Goal: Task Accomplishment & Management: Manage account settings

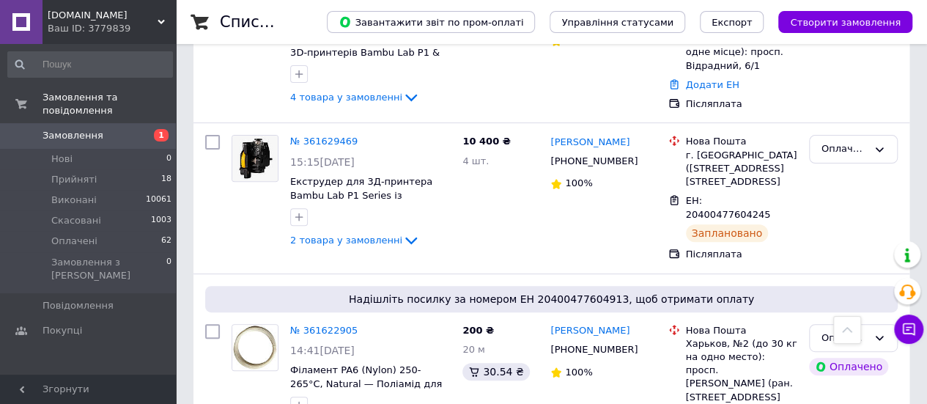
scroll to position [147, 0]
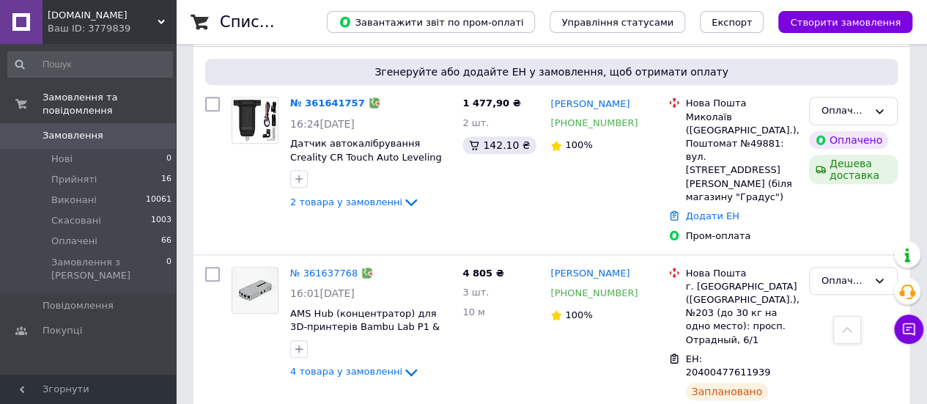
scroll to position [147, 0]
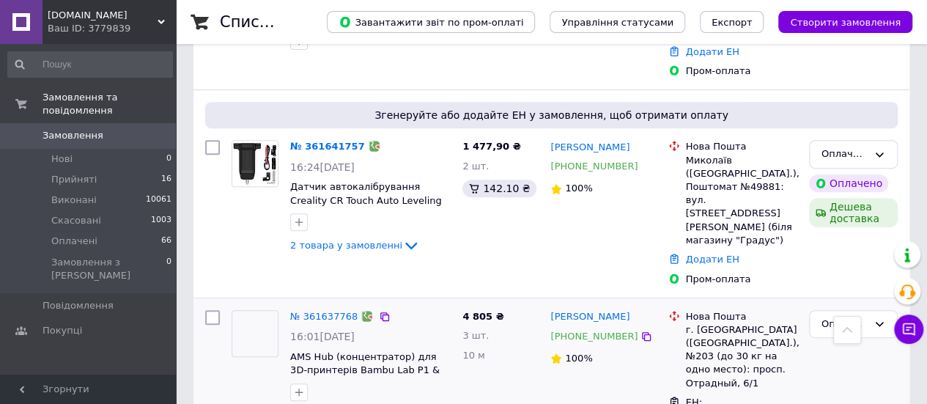
scroll to position [293, 0]
